Goal: Use online tool/utility: Use online tool/utility

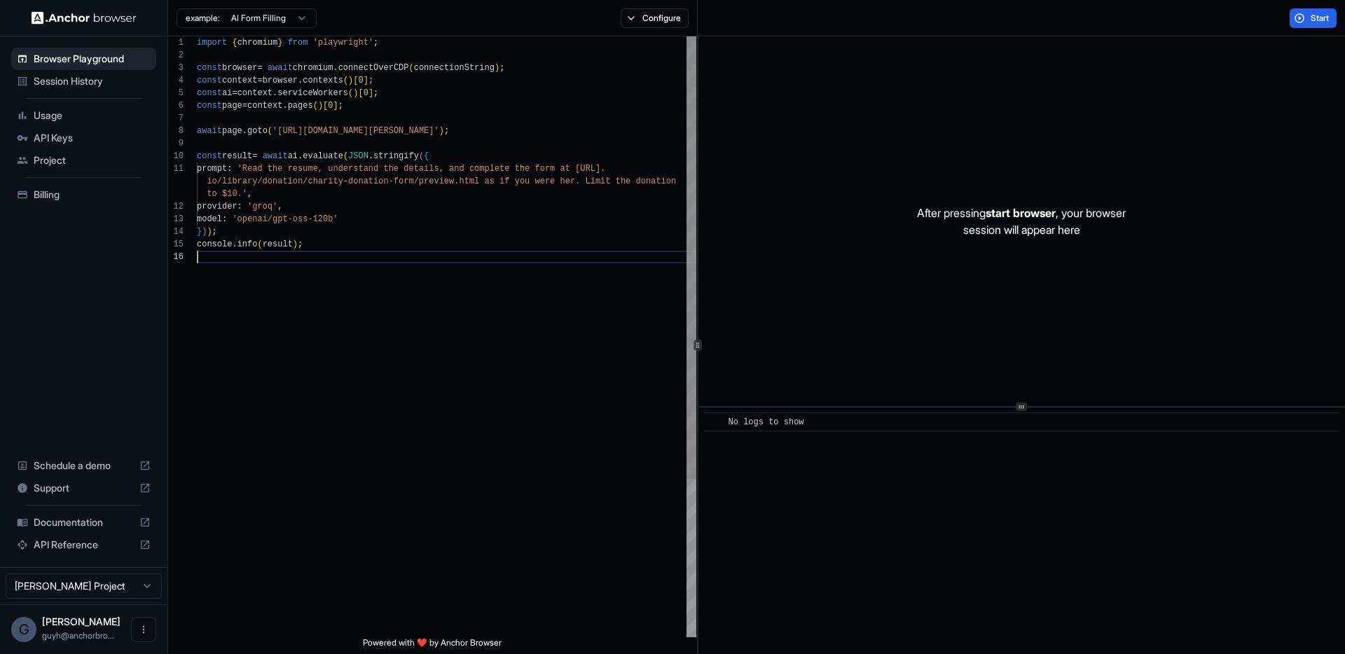
click at [373, 260] on div "import { chromium } from 'playwright' ; const browser = await chromium . connec…" at bounding box center [446, 443] width 499 height 815
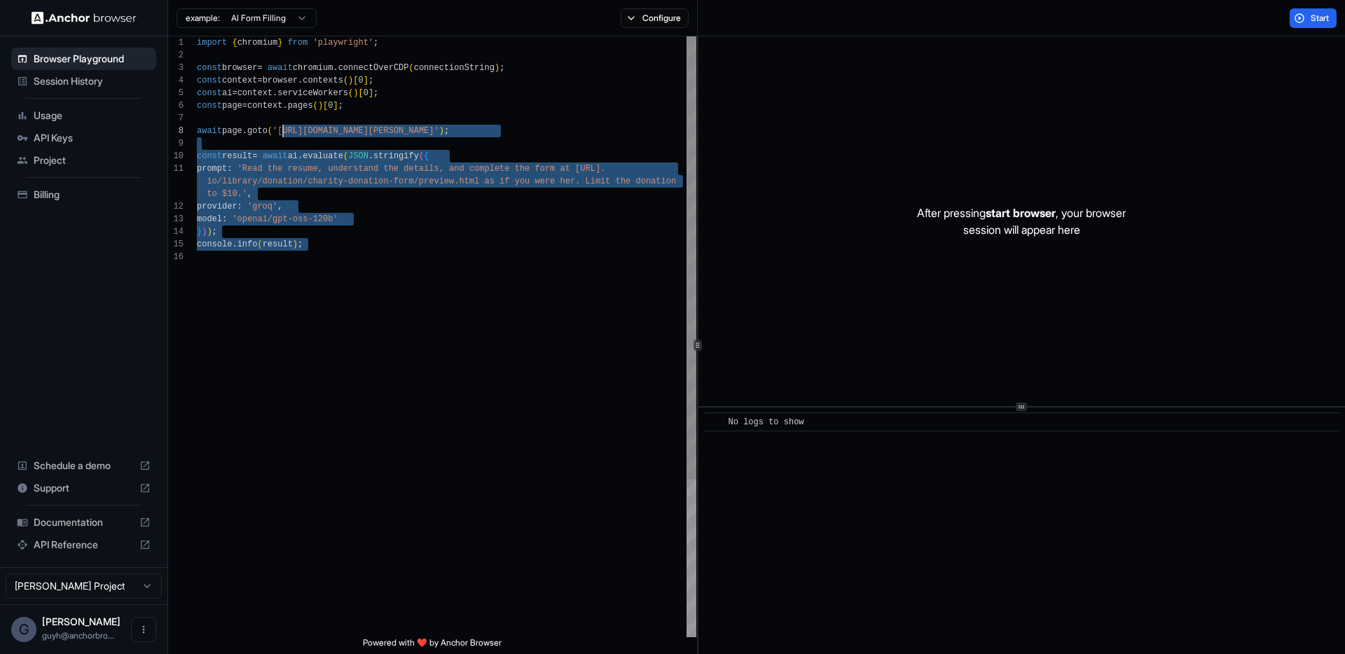
drag, startPoint x: 361, startPoint y: 312, endPoint x: 283, endPoint y: 137, distance: 191.2
click at [283, 137] on div "import { chromium } from 'playwright' ; const browser = await chromium . connec…" at bounding box center [446, 443] width 499 height 815
click at [284, 136] on div "import { chromium } from 'playwright' ; const browser = await chromium . connec…" at bounding box center [446, 443] width 499 height 815
drag, startPoint x: 284, startPoint y: 134, endPoint x: 328, endPoint y: 343, distance: 214.2
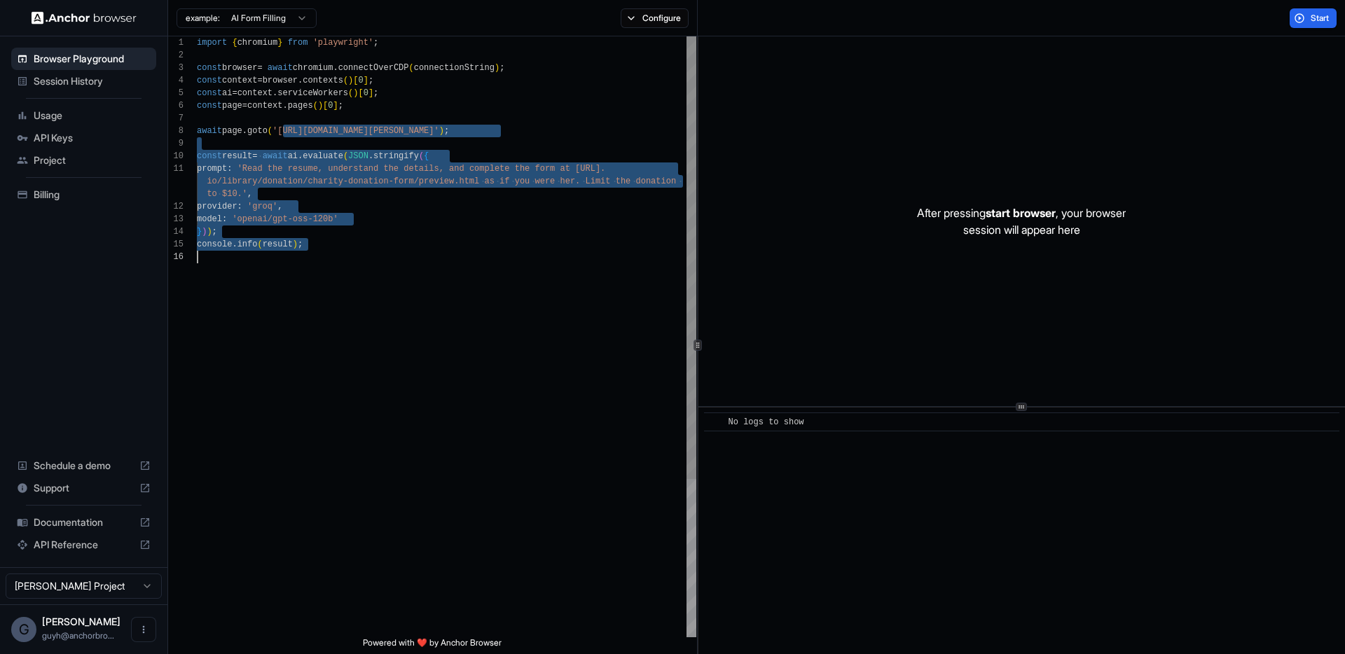
click at [328, 343] on div "import { chromium } from 'playwright' ; const browser = await chromium . connec…" at bounding box center [446, 443] width 499 height 815
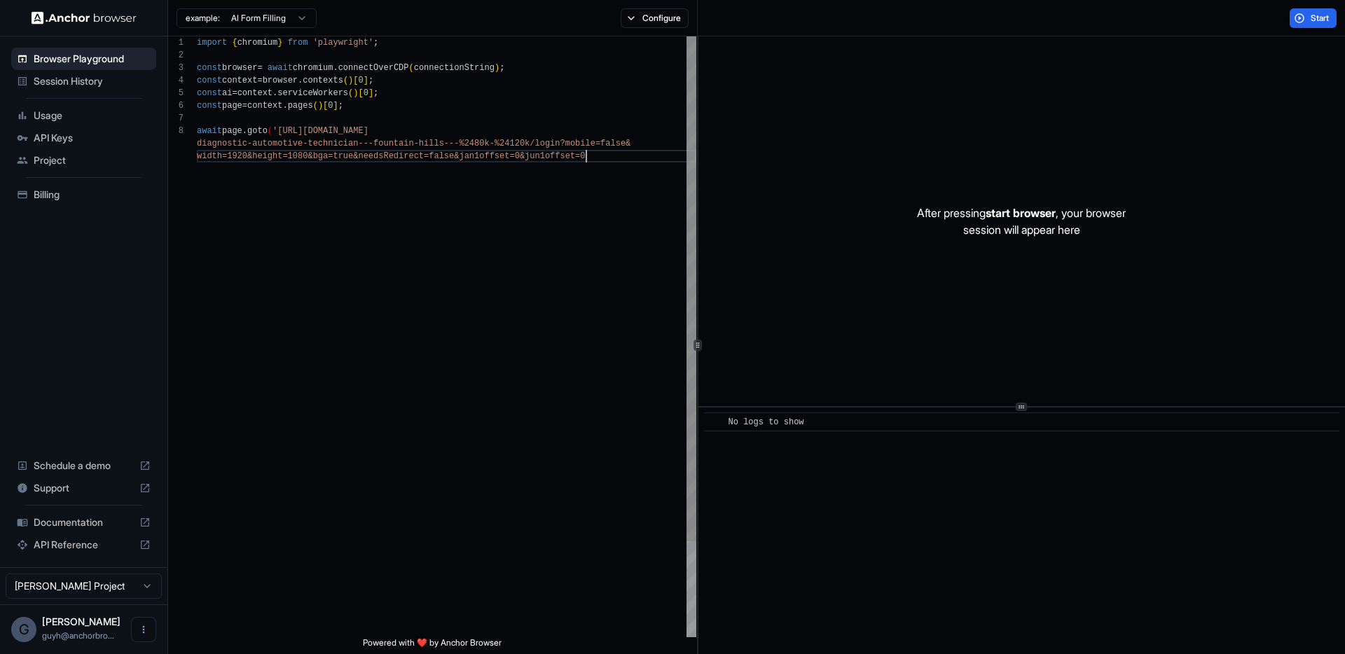
scroll to position [113, 0]
type textarea "**********"
click at [1301, 23] on button "Start" at bounding box center [1312, 18] width 47 height 20
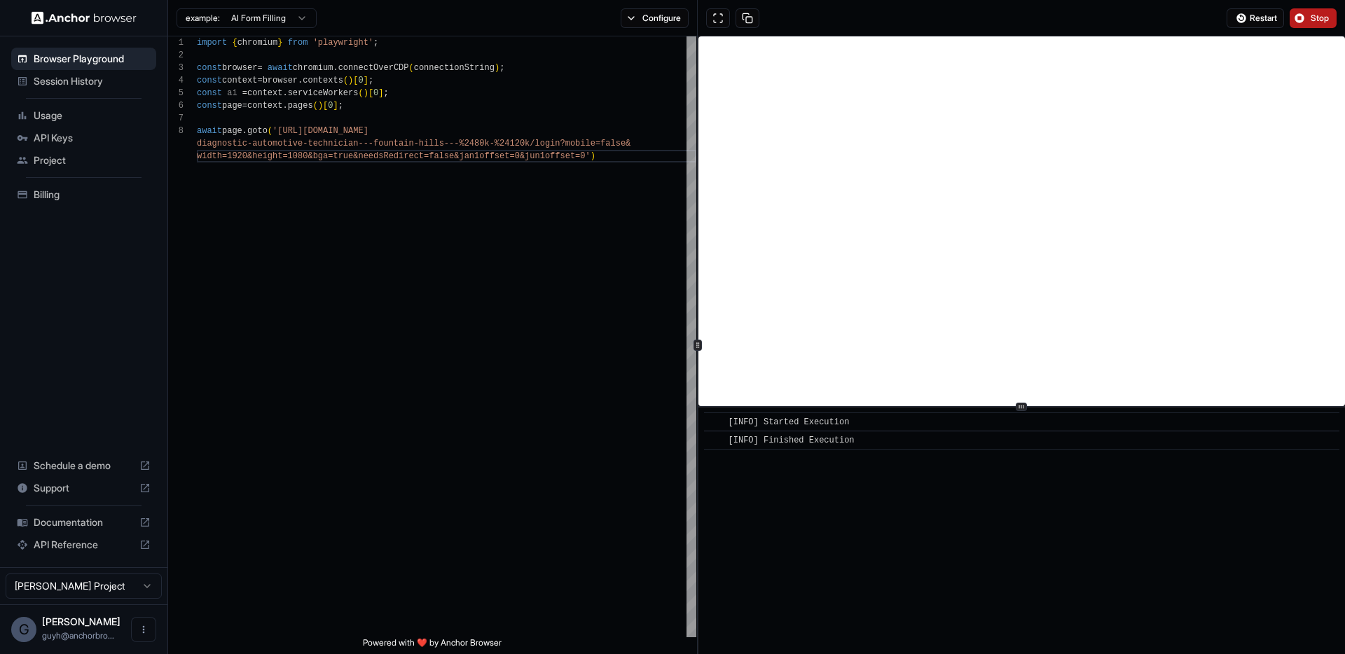
click at [1313, 13] on span "Stop" at bounding box center [1320, 18] width 20 height 11
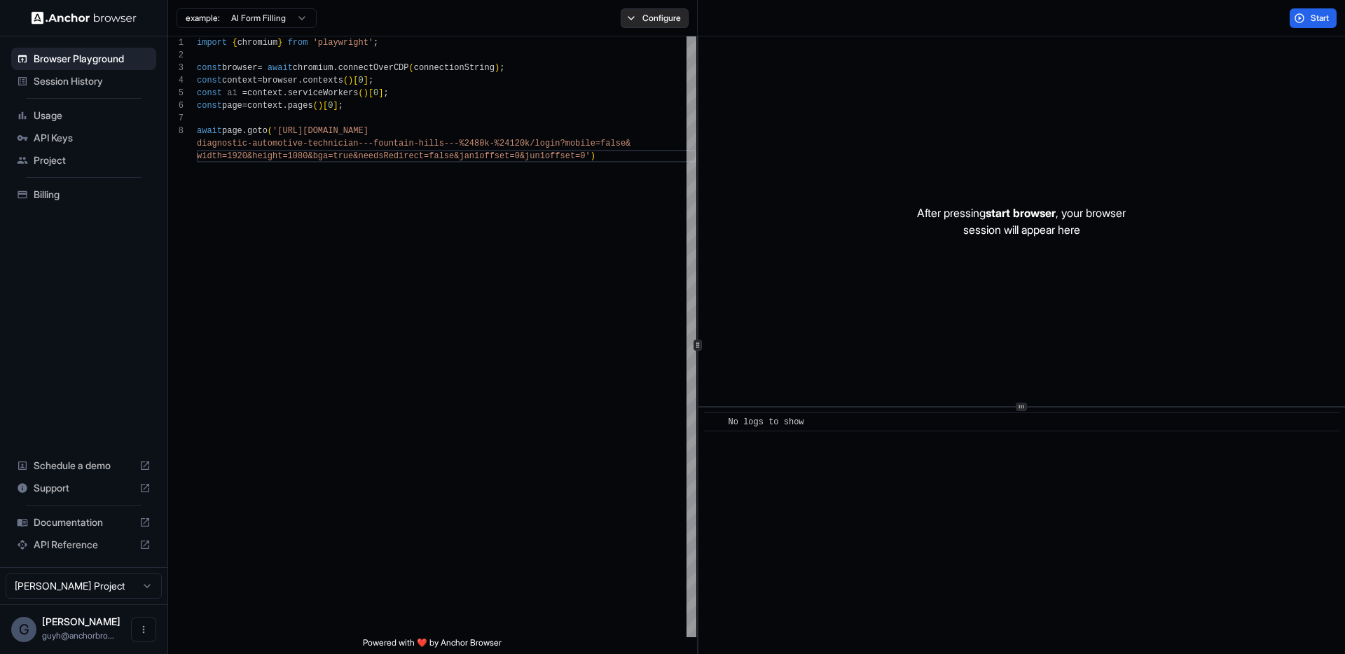
click at [674, 27] on button "Configure" at bounding box center [655, 18] width 68 height 20
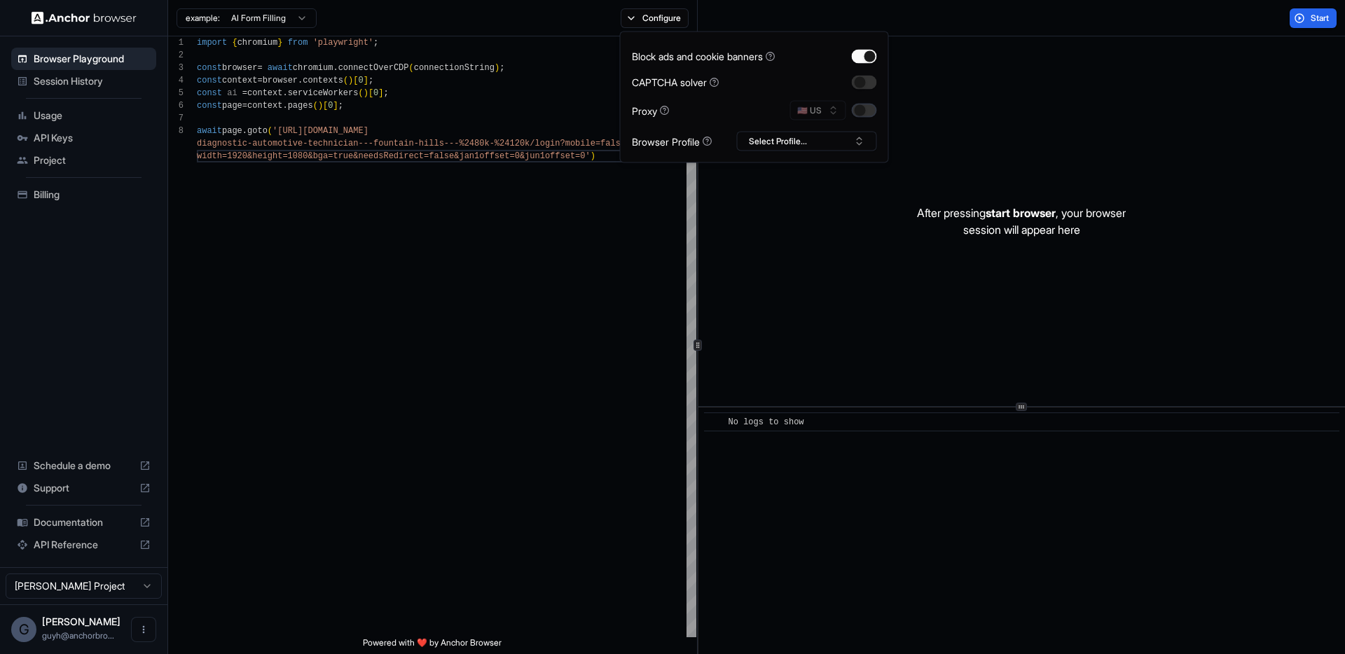
click at [861, 106] on button "button" at bounding box center [864, 111] width 25 height 14
click at [1317, 20] on span "Start" at bounding box center [1320, 18] width 20 height 11
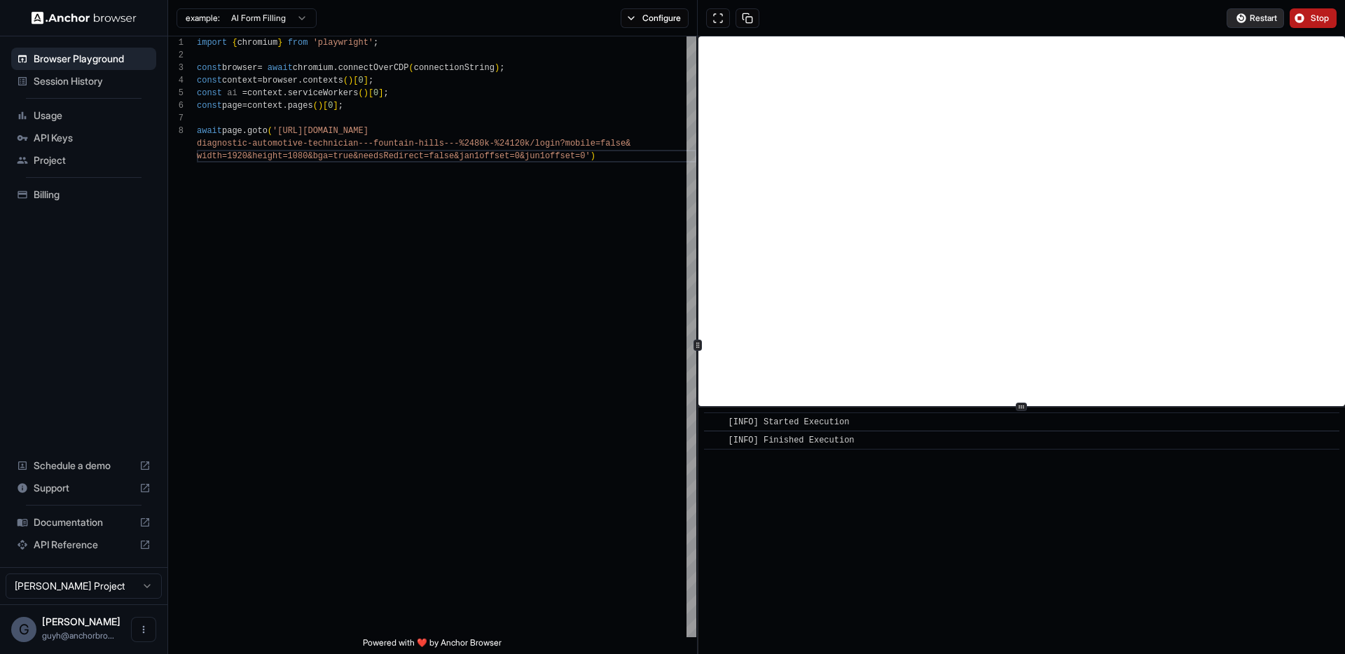
click at [1273, 17] on span "Restart" at bounding box center [1263, 18] width 27 height 11
click at [1315, 17] on span "Stop" at bounding box center [1320, 18] width 20 height 11
